Goal: Task Accomplishment & Management: Complete application form

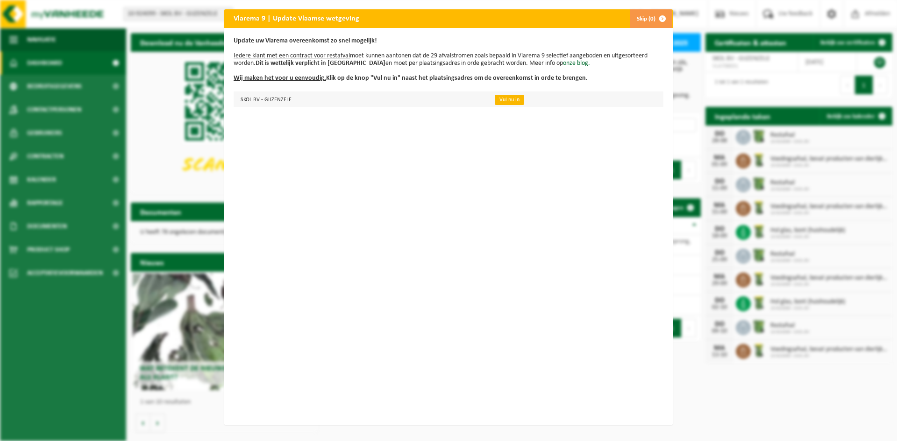
click at [507, 103] on link "Vul nu in" at bounding box center [509, 100] width 29 height 10
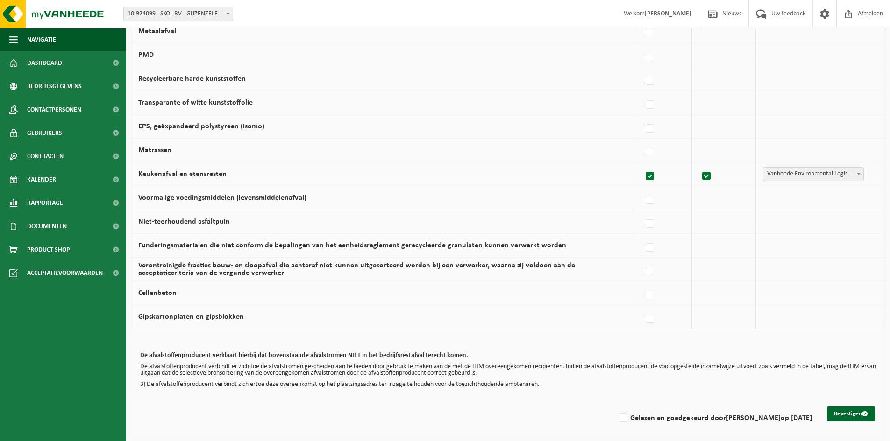
scroll to position [527, 0]
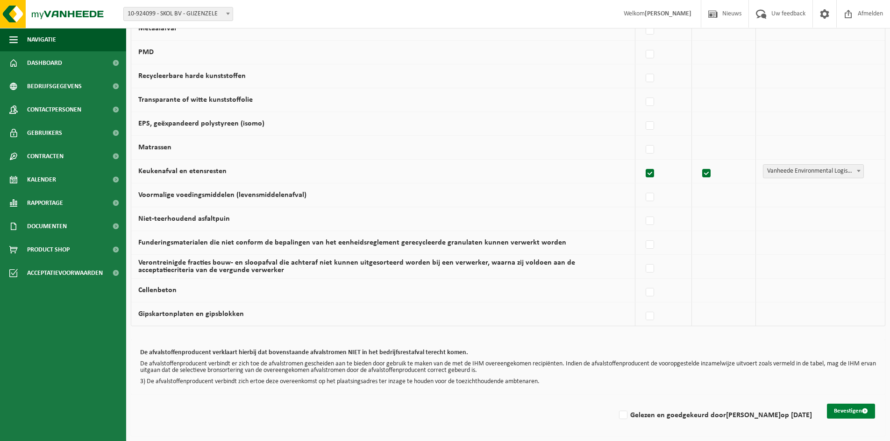
click at [851, 414] on button "Bevestigen" at bounding box center [851, 411] width 48 height 15
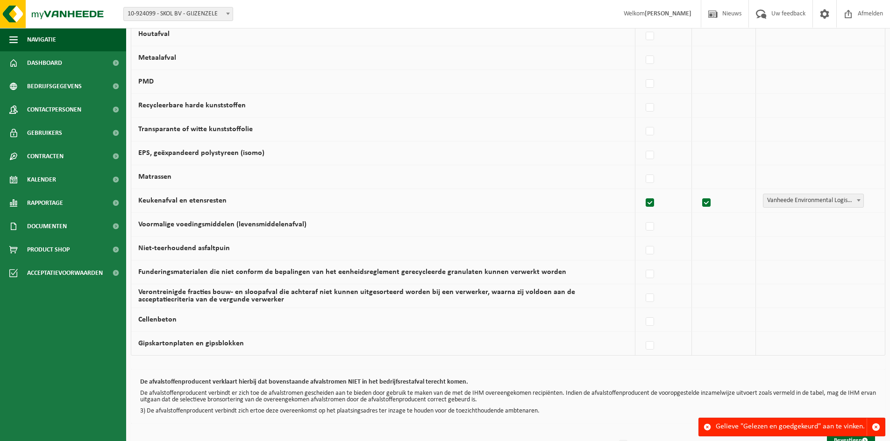
scroll to position [527, 0]
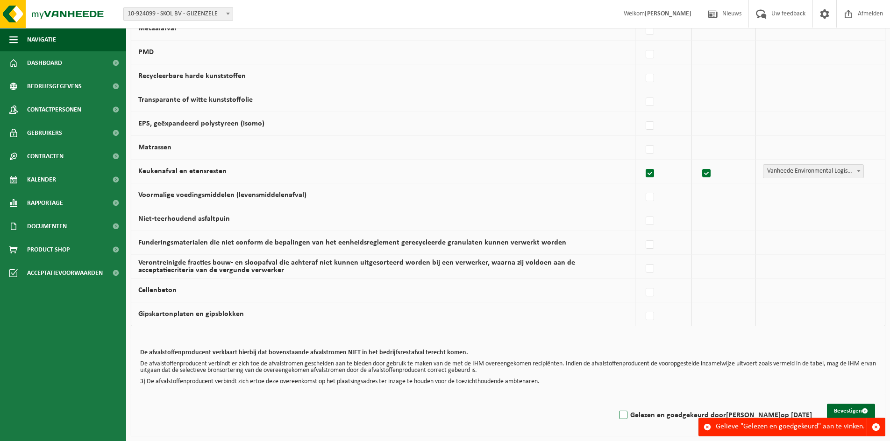
click at [625, 416] on label "Gelezen en goedgekeurd door [PERSON_NAME] op [DATE]" at bounding box center [714, 416] width 195 height 14
click at [616, 404] on input "Gelezen en goedgekeurd door [PERSON_NAME] op [DATE]" at bounding box center [615, 404] width 0 height 0
checkbox input "true"
click at [845, 415] on button "Bevestigen" at bounding box center [851, 411] width 48 height 15
